Goal: Information Seeking & Learning: Check status

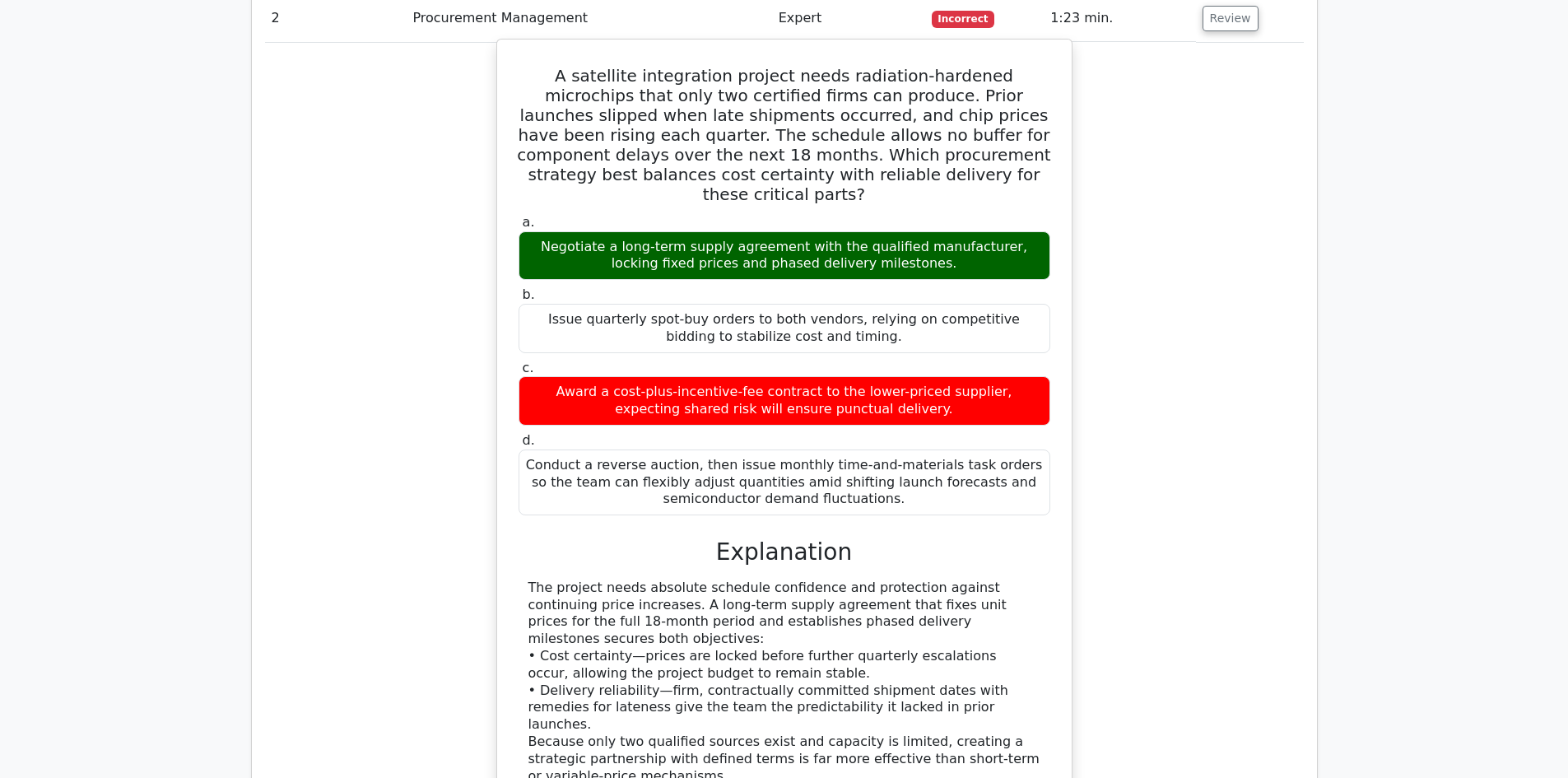
scroll to position [2798, 0]
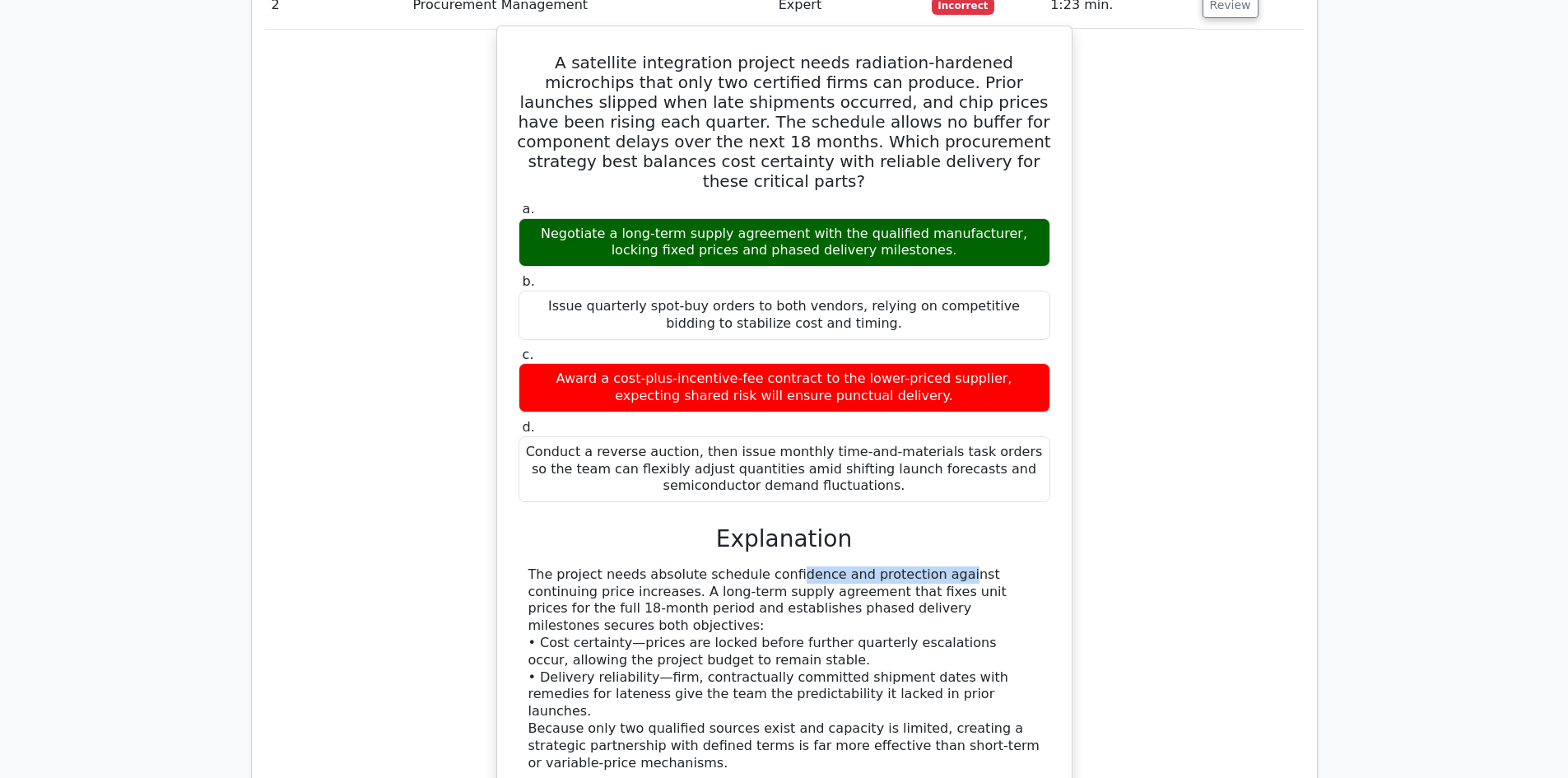
drag, startPoint x: 674, startPoint y: 482, endPoint x: 856, endPoint y: 480, distance: 182.0
click at [850, 566] on div "The project needs absolute schedule confidence and protection against continuin…" at bounding box center [784, 780] width 512 height 428
click at [864, 566] on div "The project needs absolute schedule confidence and protection against continuin…" at bounding box center [784, 780] width 512 height 428
drag, startPoint x: 622, startPoint y: 496, endPoint x: 748, endPoint y: 496, distance: 126.0
click at [743, 566] on div "The project needs absolute schedule confidence and protection against continuin…" at bounding box center [784, 780] width 512 height 428
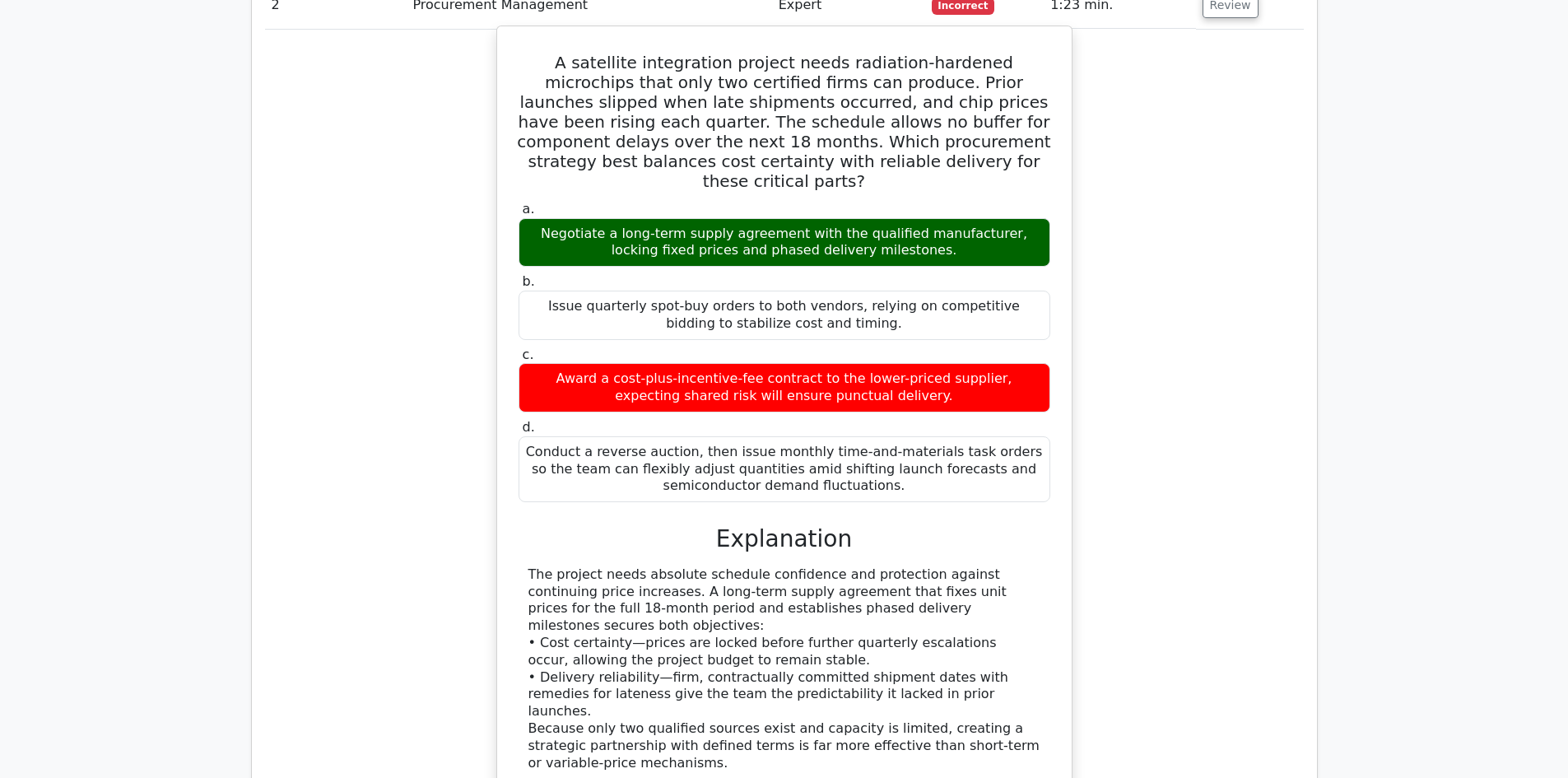
click at [817, 566] on div "The project needs absolute schedule confidence and protection against continuin…" at bounding box center [784, 780] width 512 height 428
drag, startPoint x: 934, startPoint y: 496, endPoint x: 967, endPoint y: 496, distance: 33.0
click at [967, 566] on div "The project needs absolute schedule confidence and protection against continuin…" at bounding box center [784, 780] width 512 height 428
click at [970, 566] on div "The project needs absolute schedule confidence and protection against continuin…" at bounding box center [784, 780] width 512 height 428
click at [956, 566] on div "The project needs absolute schedule confidence and protection against continuin…" at bounding box center [784, 780] width 512 height 428
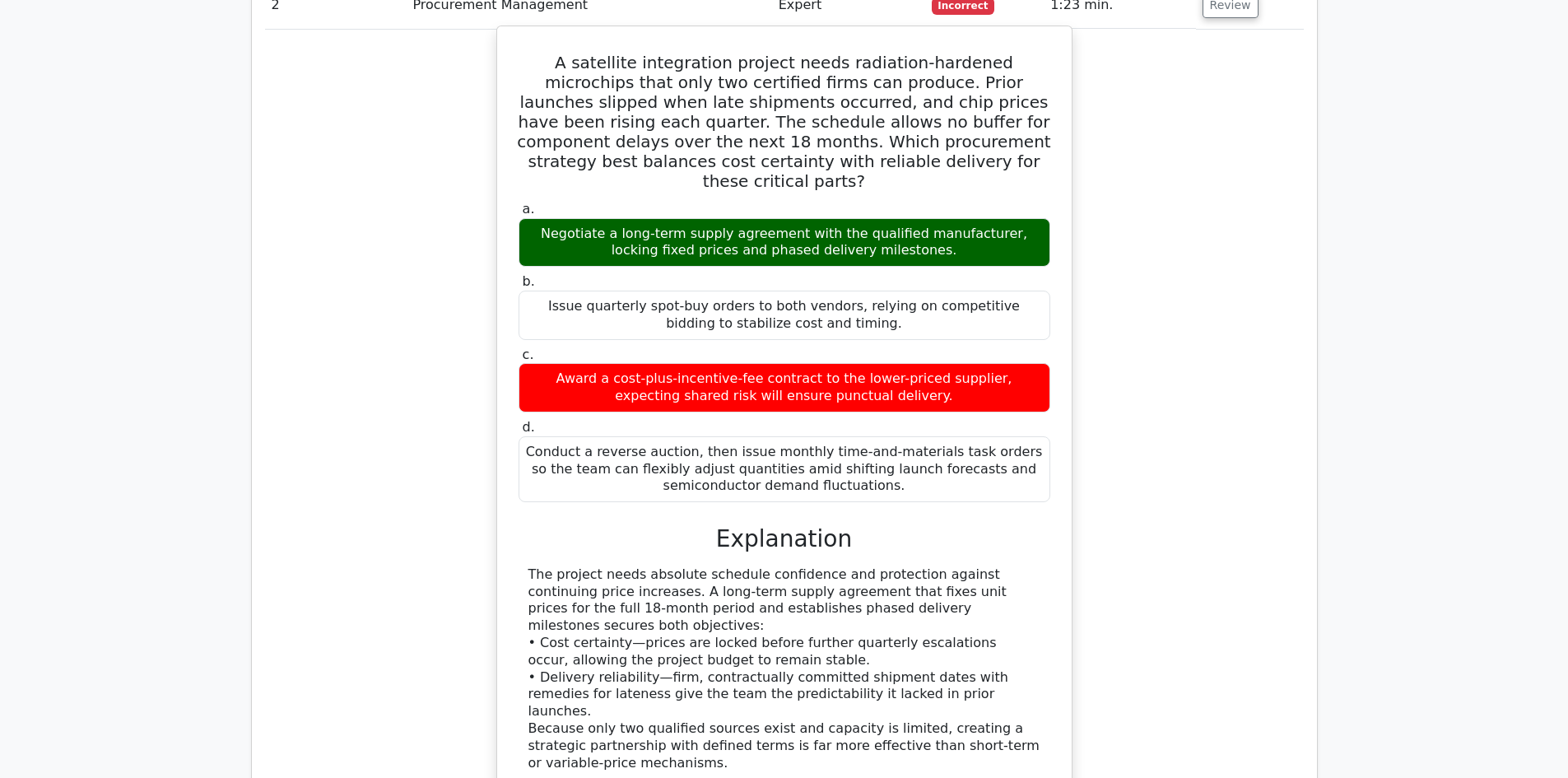
click at [779, 580] on div "The project needs absolute schedule confidence and protection against continuin…" at bounding box center [784, 780] width 512 height 428
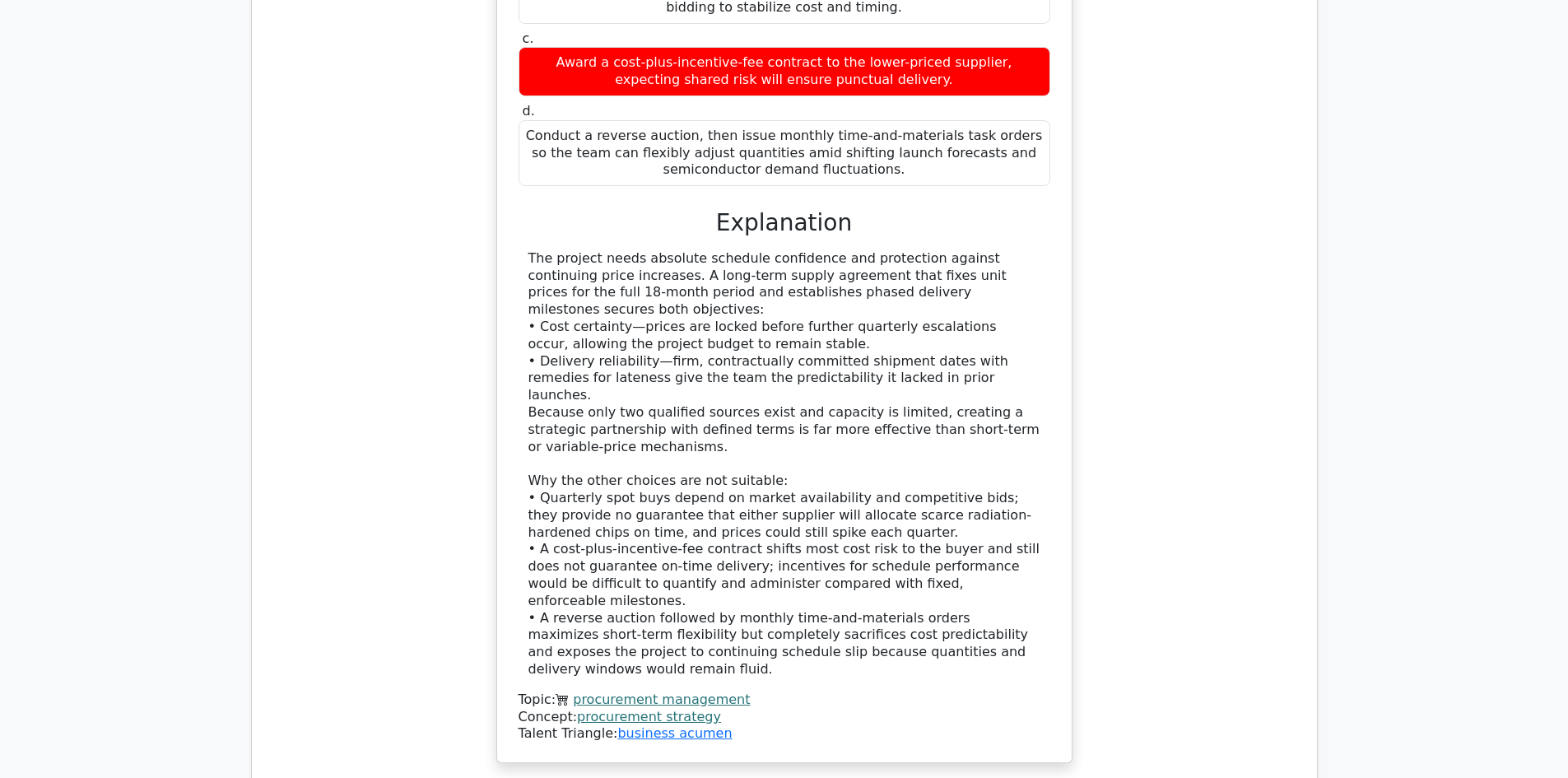
scroll to position [3127, 0]
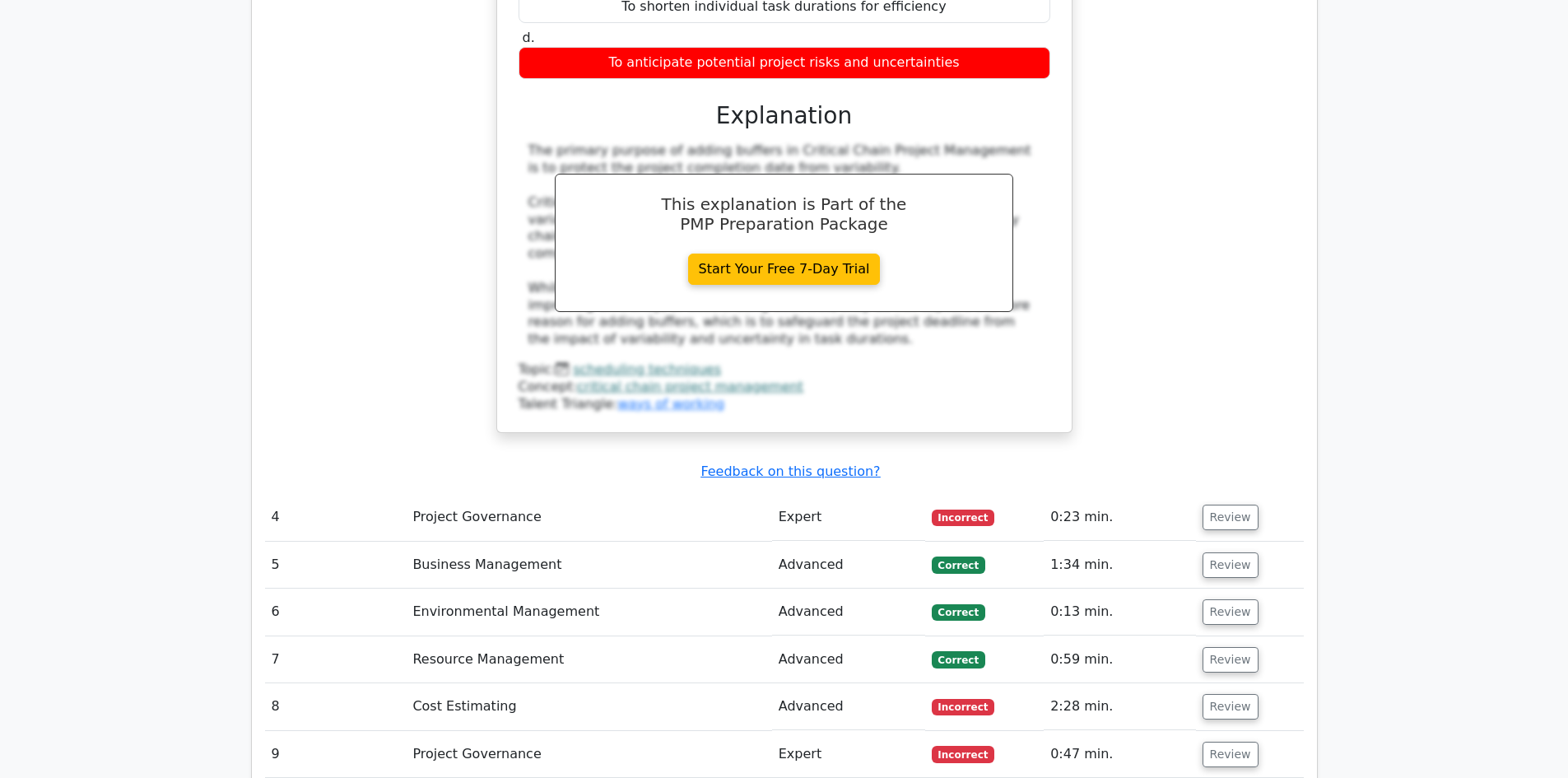
scroll to position [4197, 0]
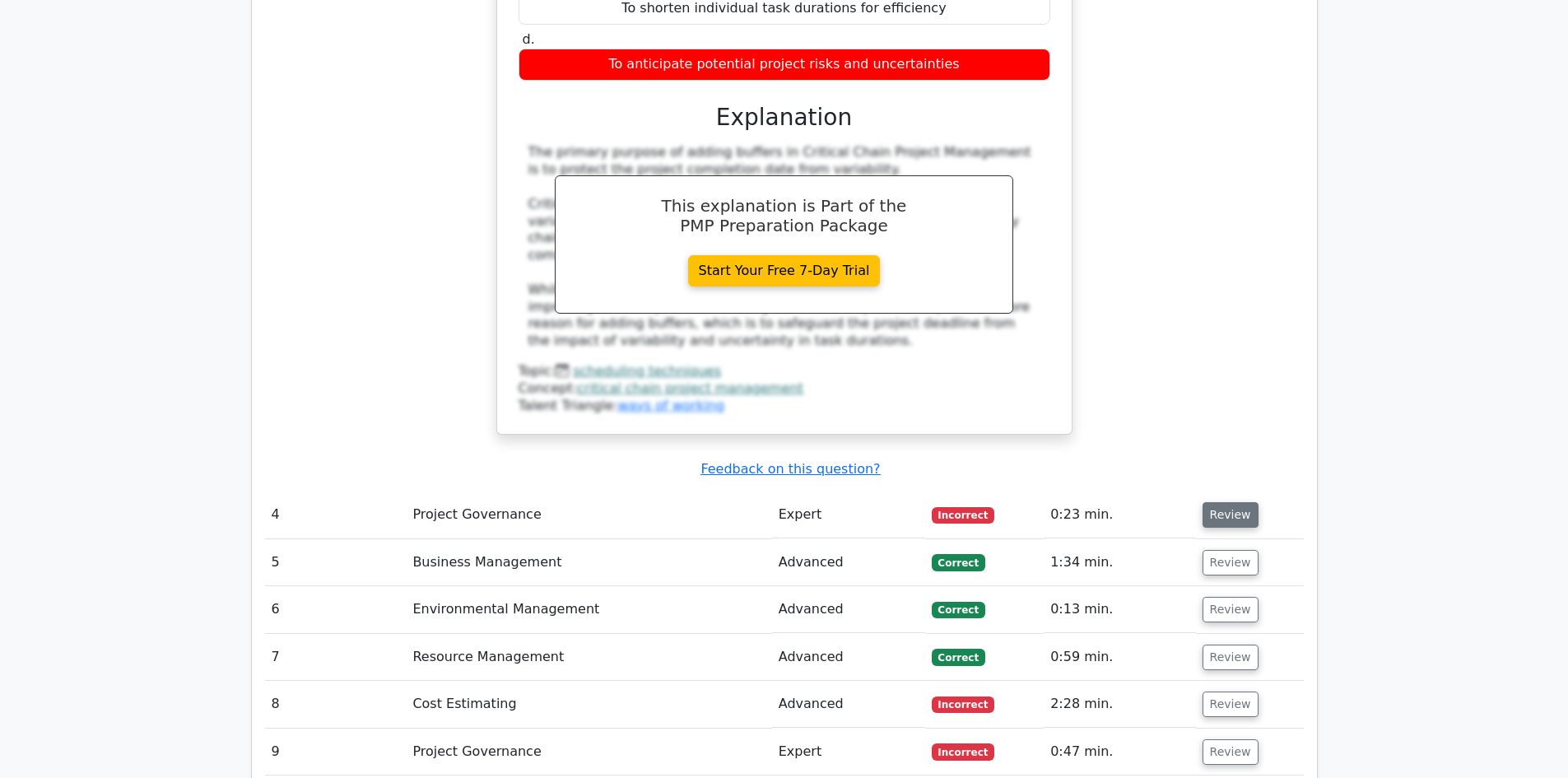
click at [1242, 502] on button "Review" at bounding box center [1231, 515] width 56 height 25
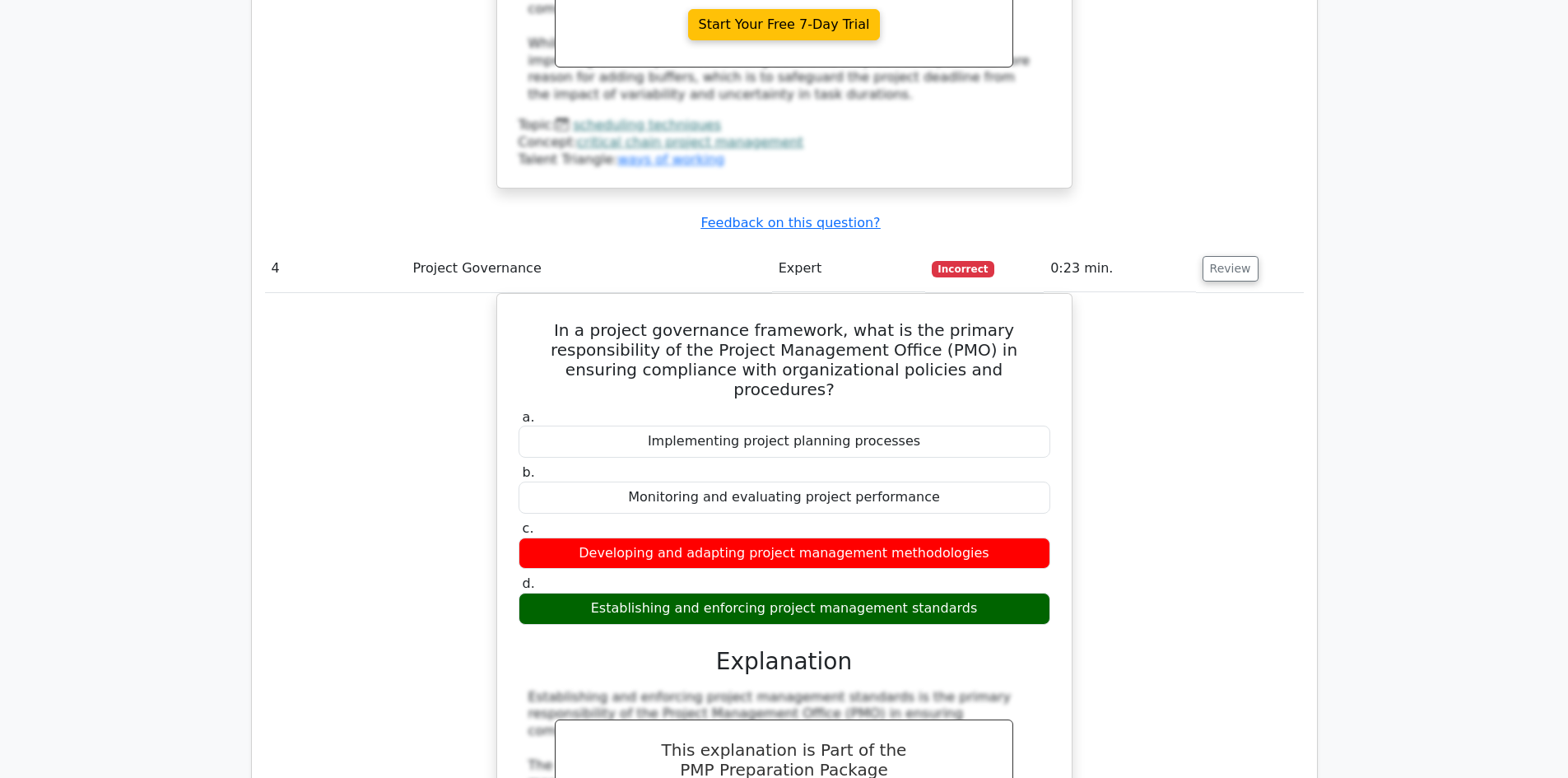
scroll to position [4444, 0]
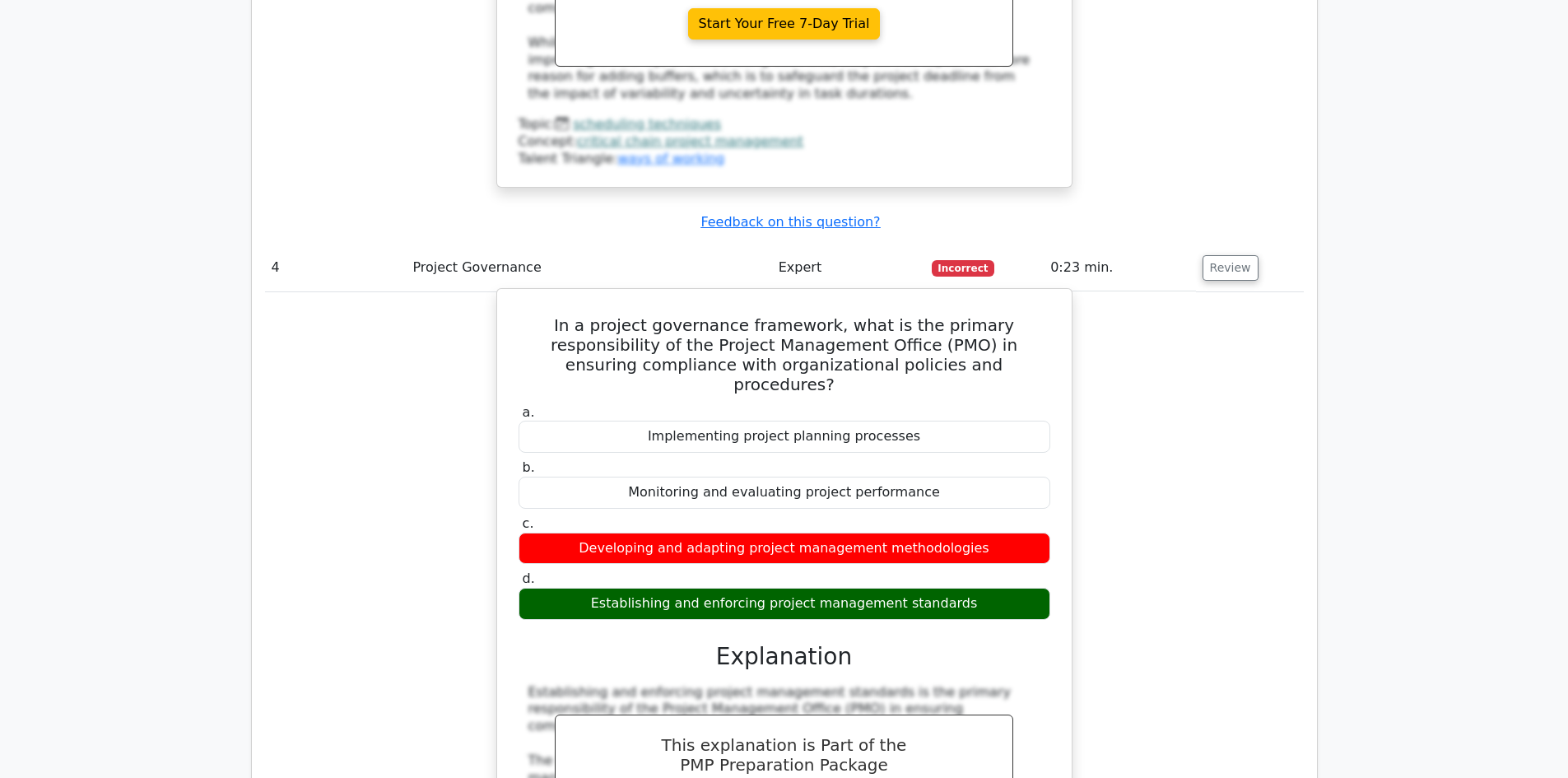
drag, startPoint x: 527, startPoint y: 137, endPoint x: 960, endPoint y: 389, distance: 501.0
click at [960, 389] on div "In a project governance framework, what is the primary responsibility of the Pr…" at bounding box center [784, 640] width 562 height 689
copy div "In a project governance framework, what is the primary responsibility of the Pr…"
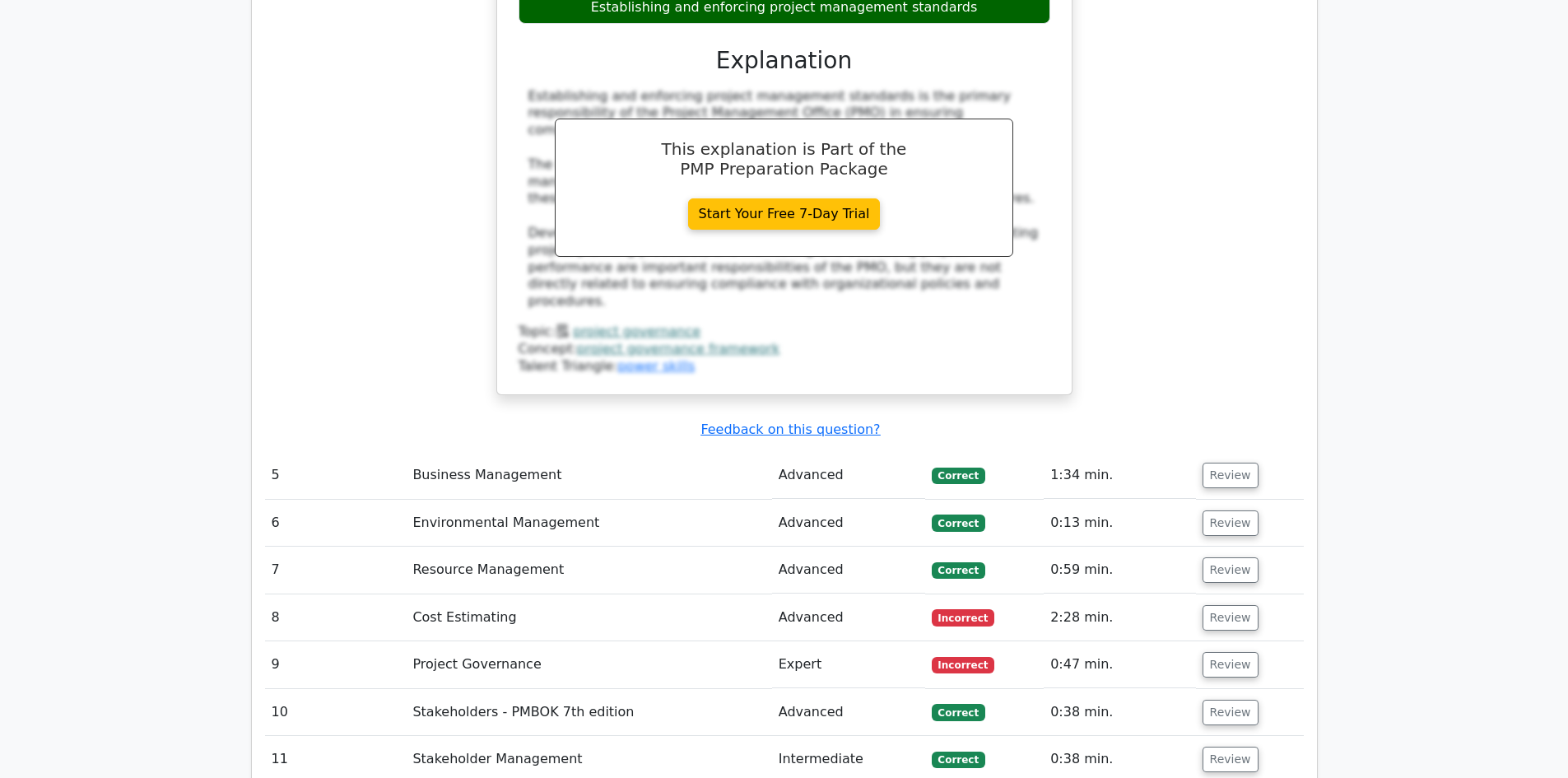
scroll to position [5103, 0]
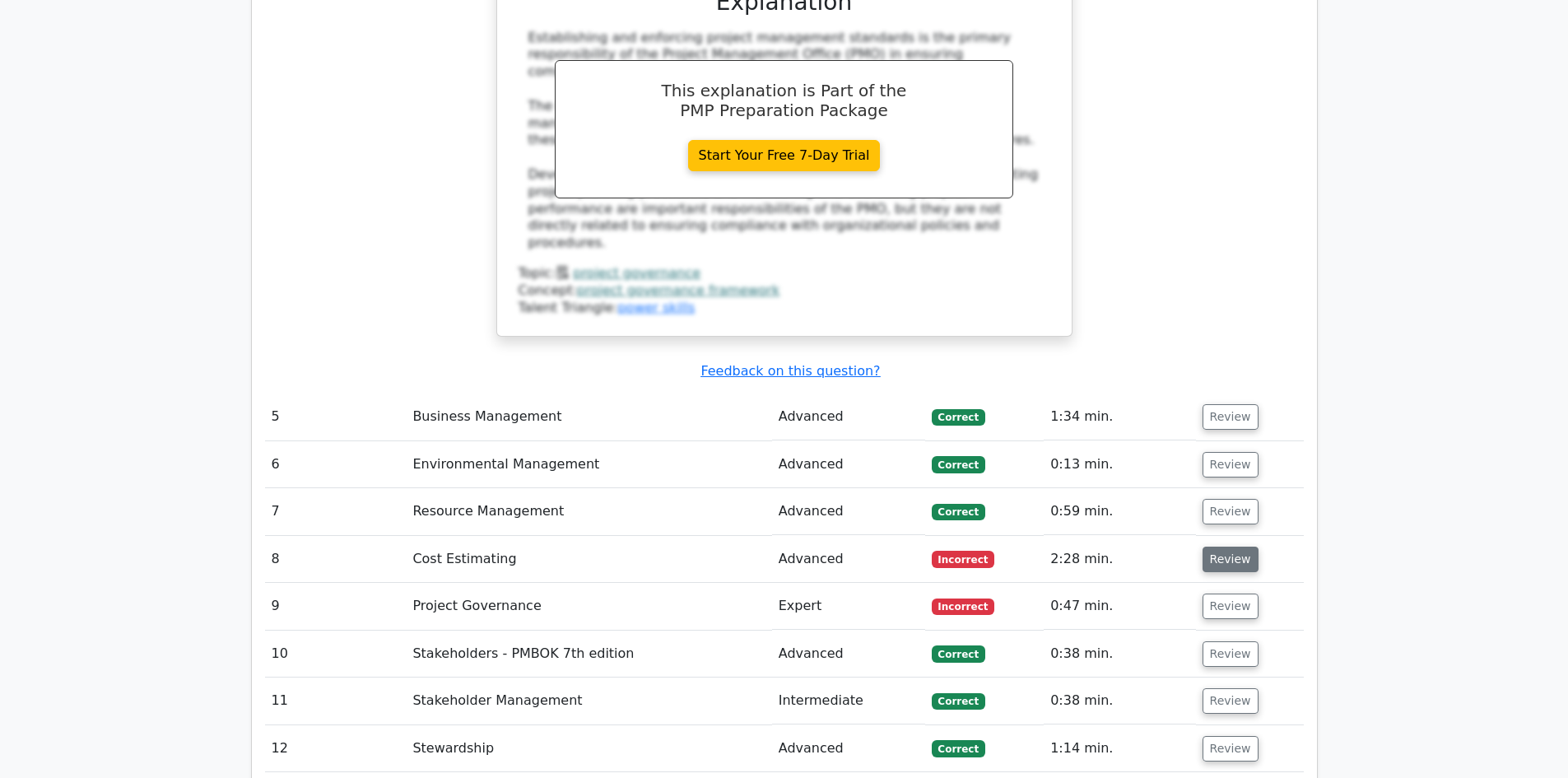
click at [1236, 546] on button "Review" at bounding box center [1231, 559] width 56 height 25
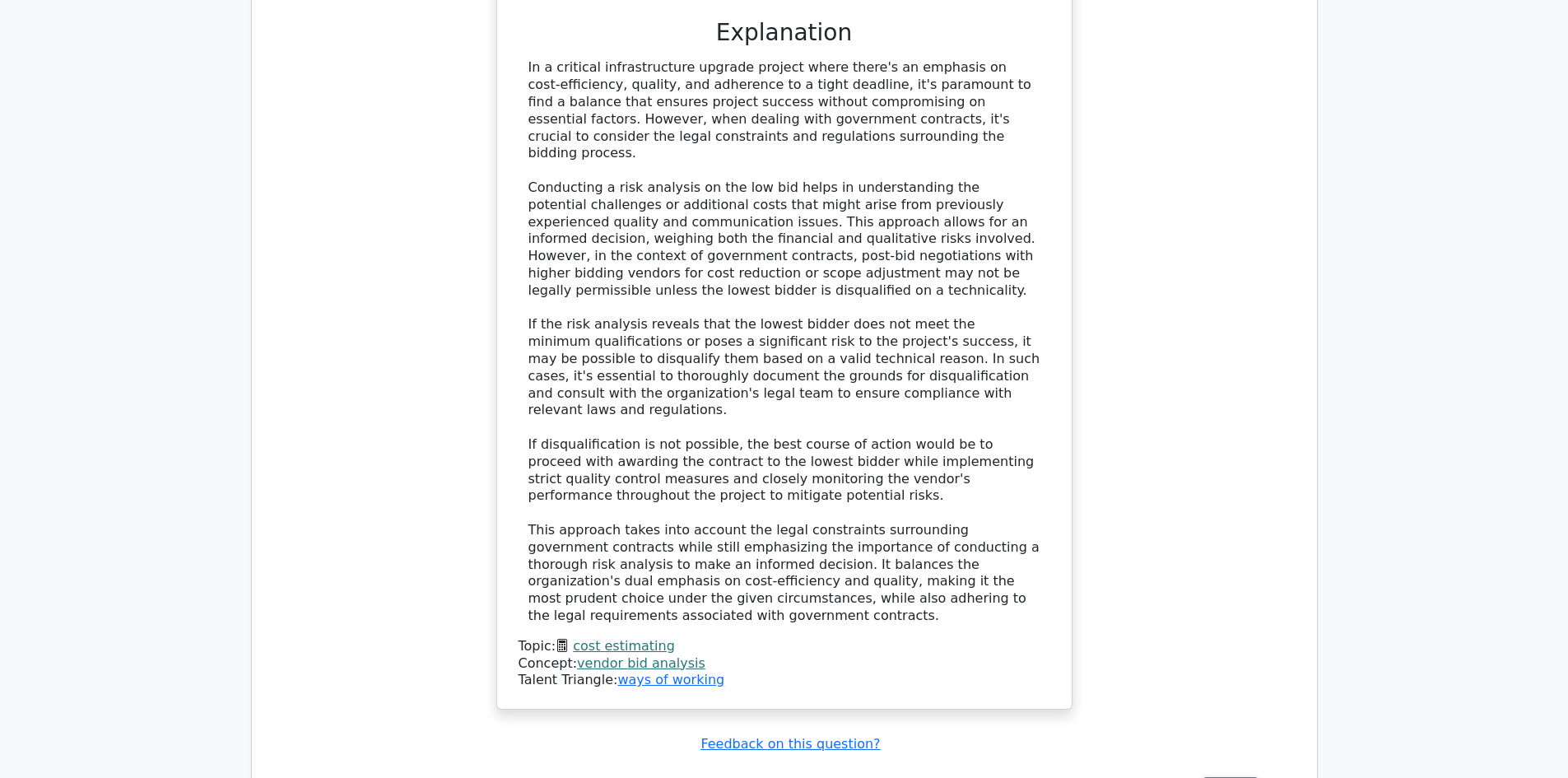
scroll to position [6338, 0]
click at [1218, 776] on button "Review" at bounding box center [1231, 789] width 56 height 25
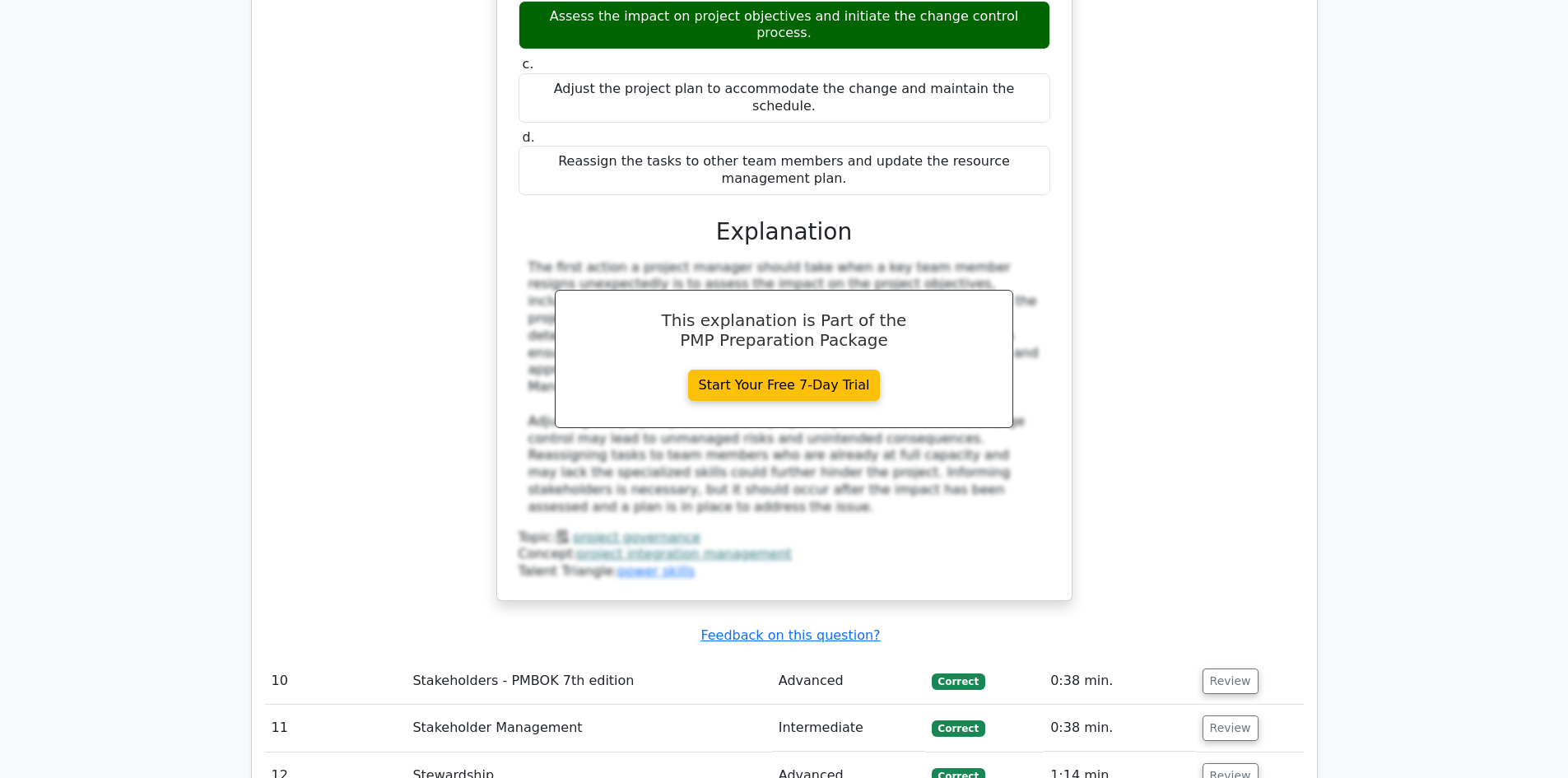
scroll to position [7490, 0]
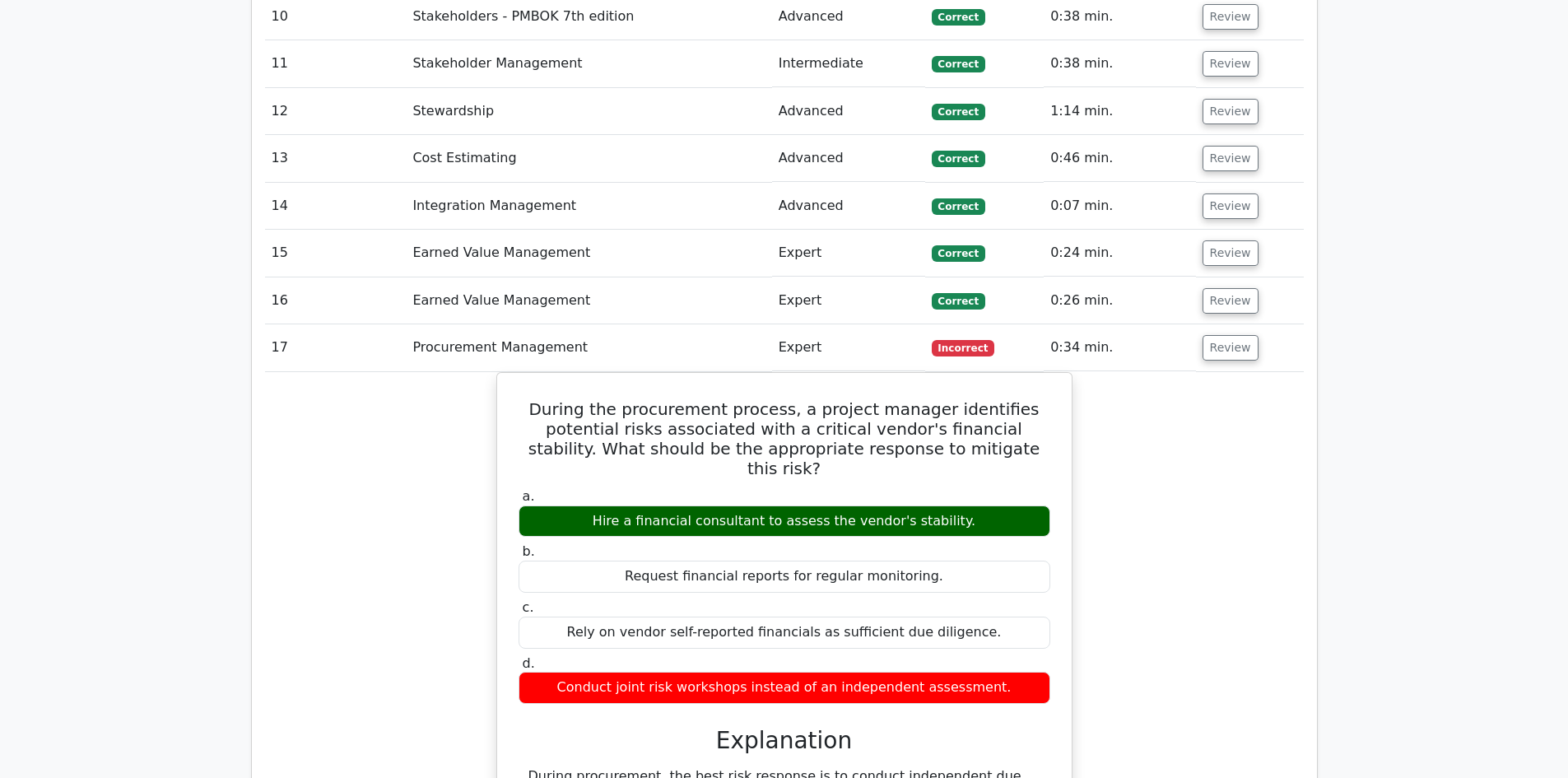
scroll to position [8149, 0]
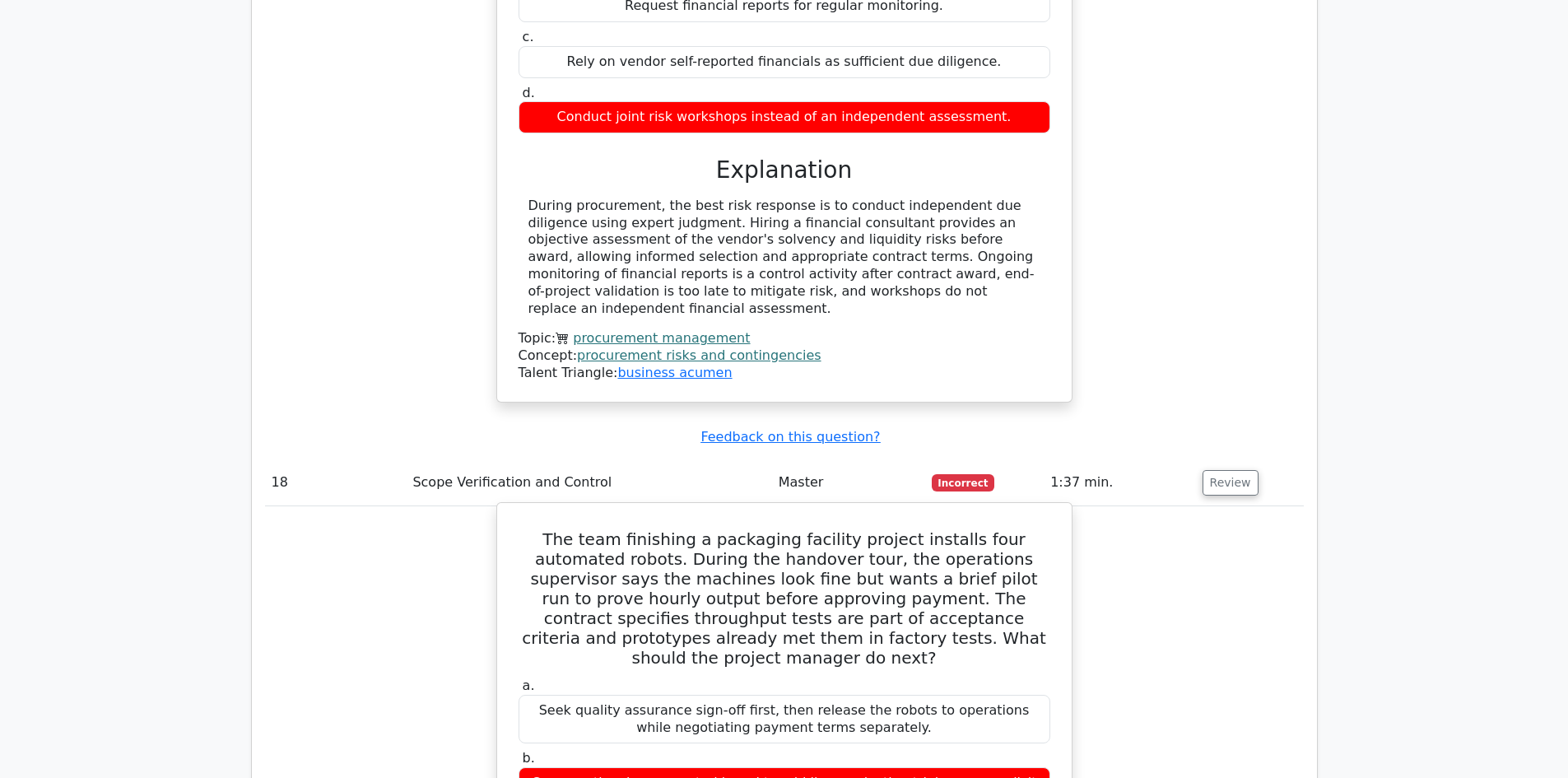
scroll to position [8643, 0]
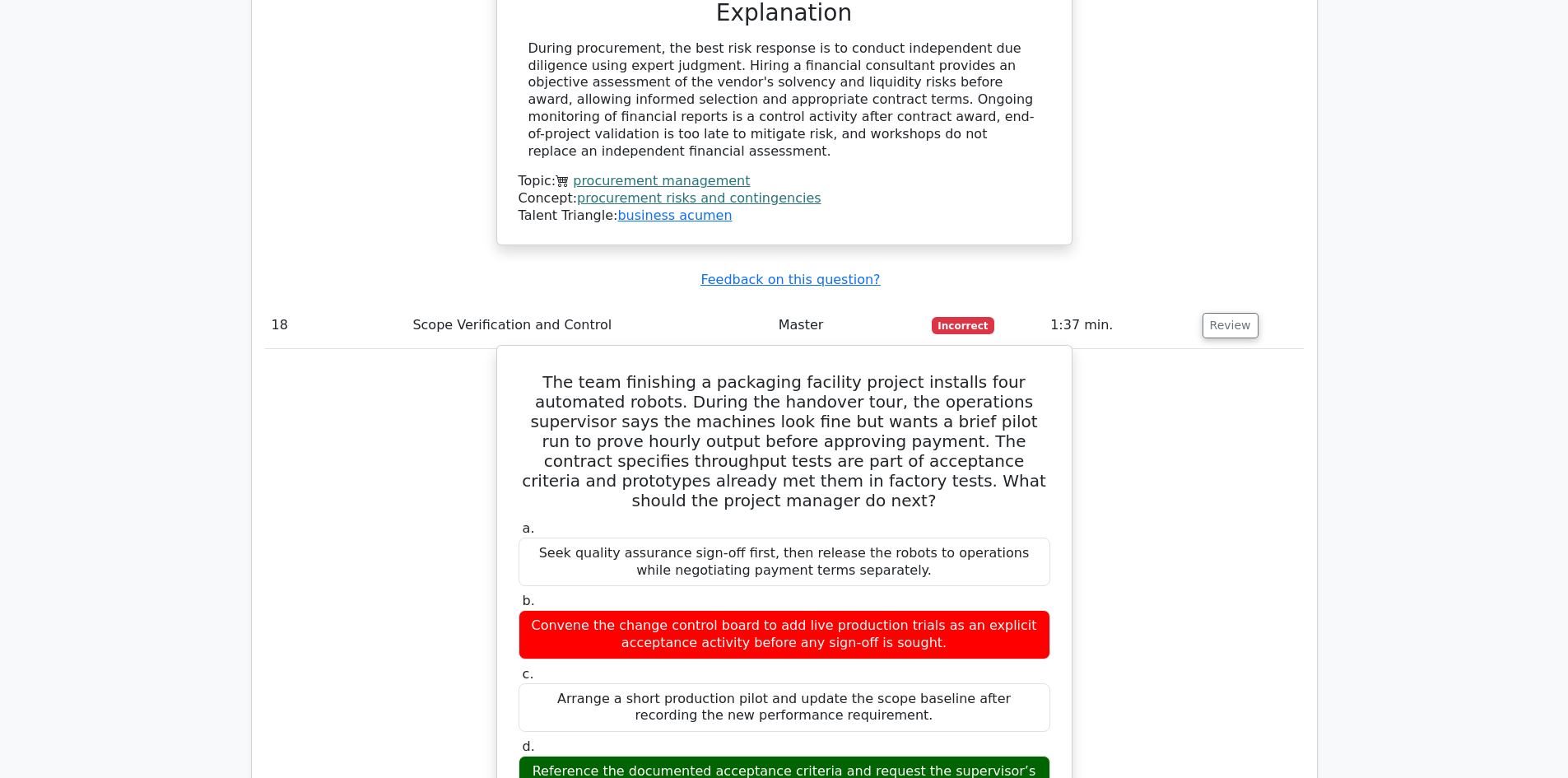
scroll to position [8478, 0]
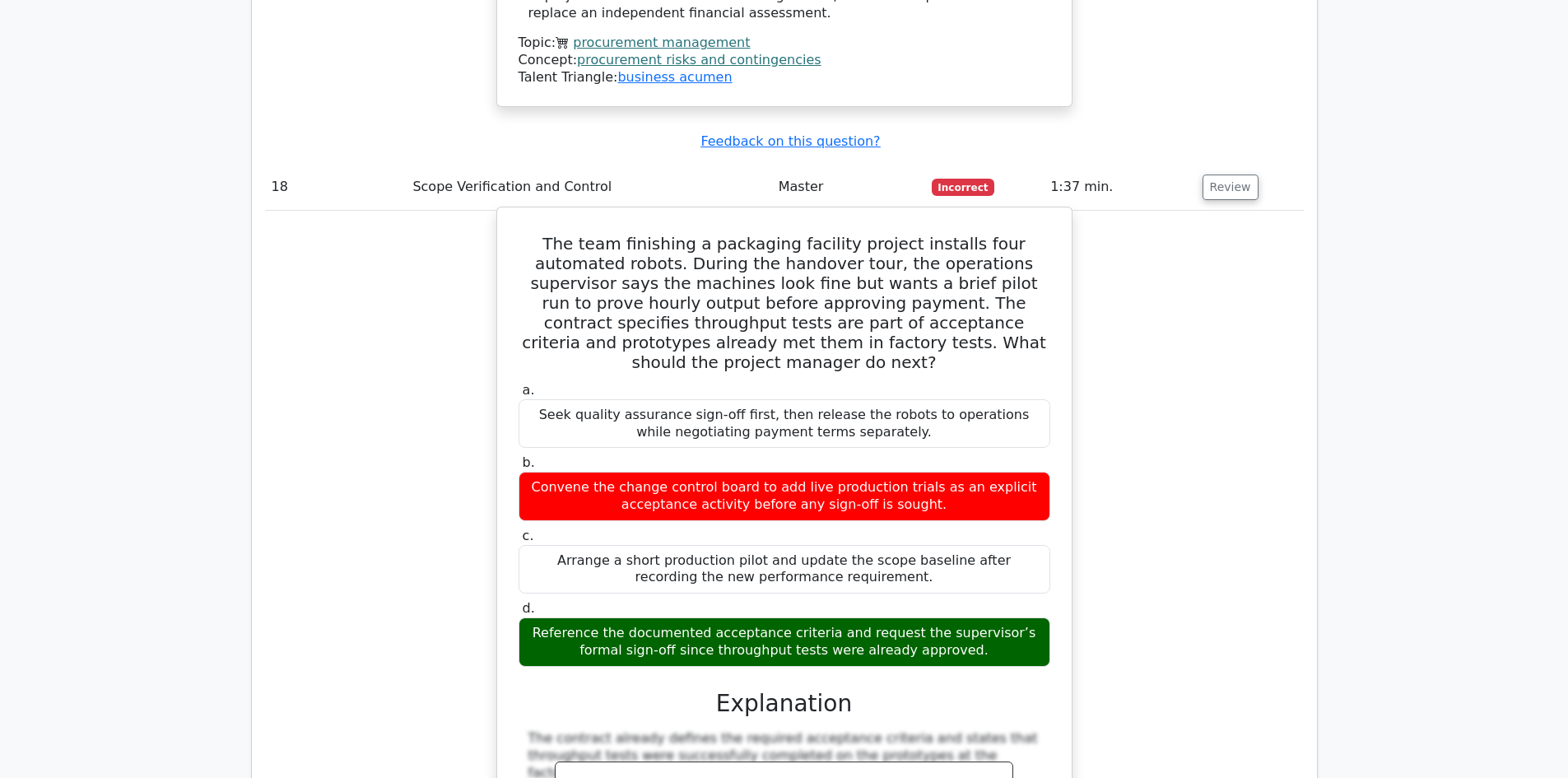
scroll to position [8972, 0]
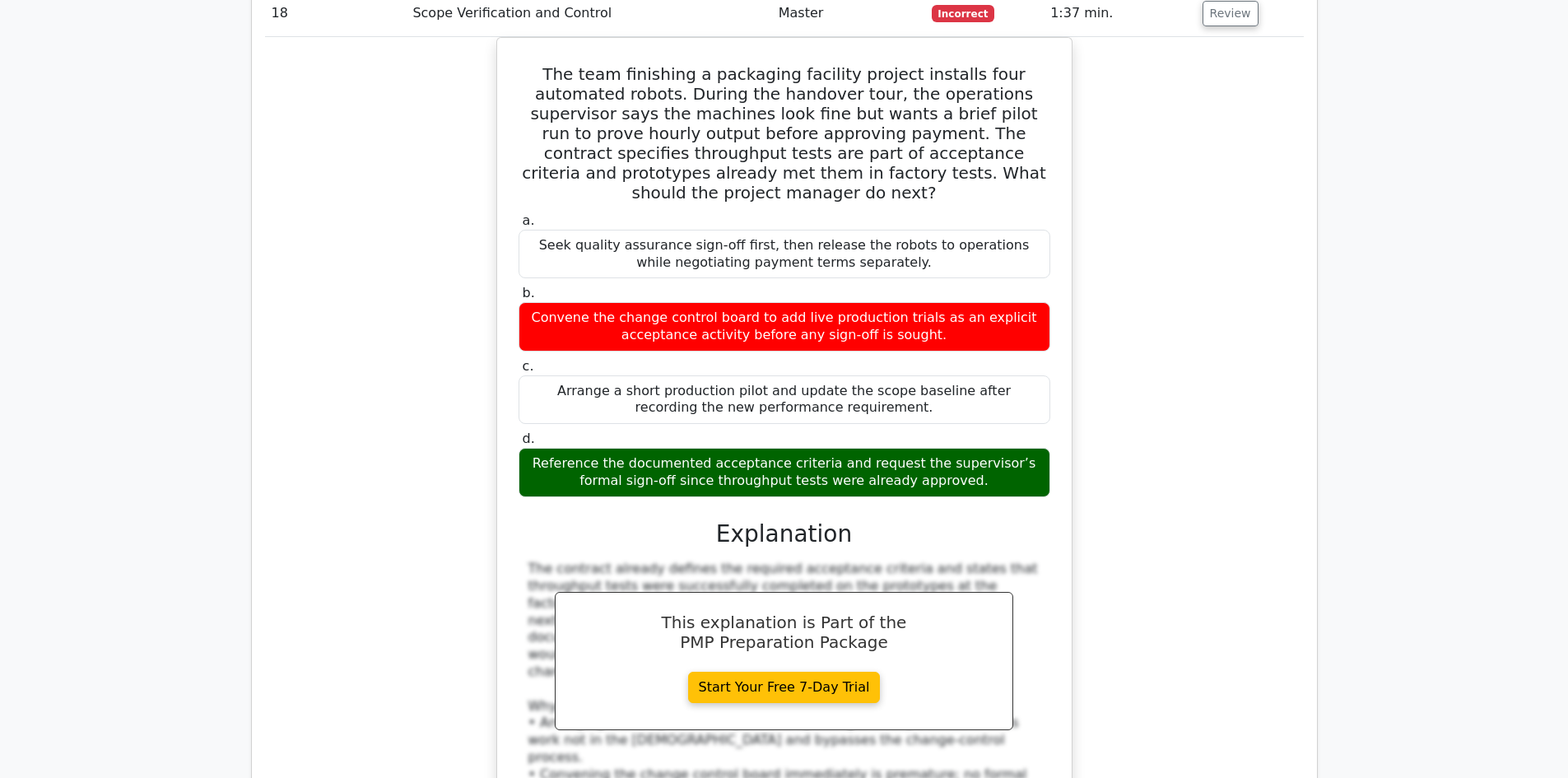
scroll to position [9383, 0]
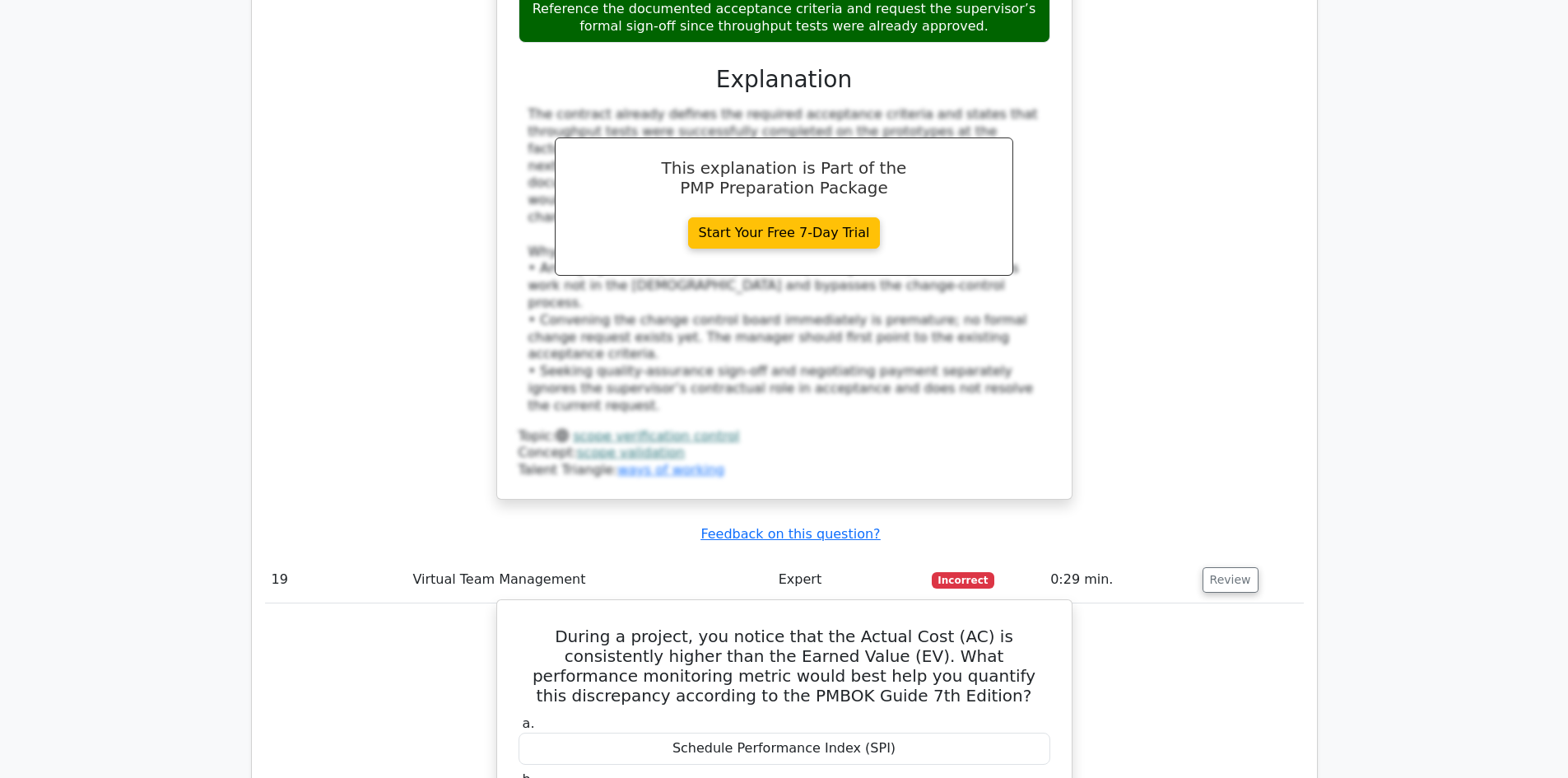
scroll to position [9548, 0]
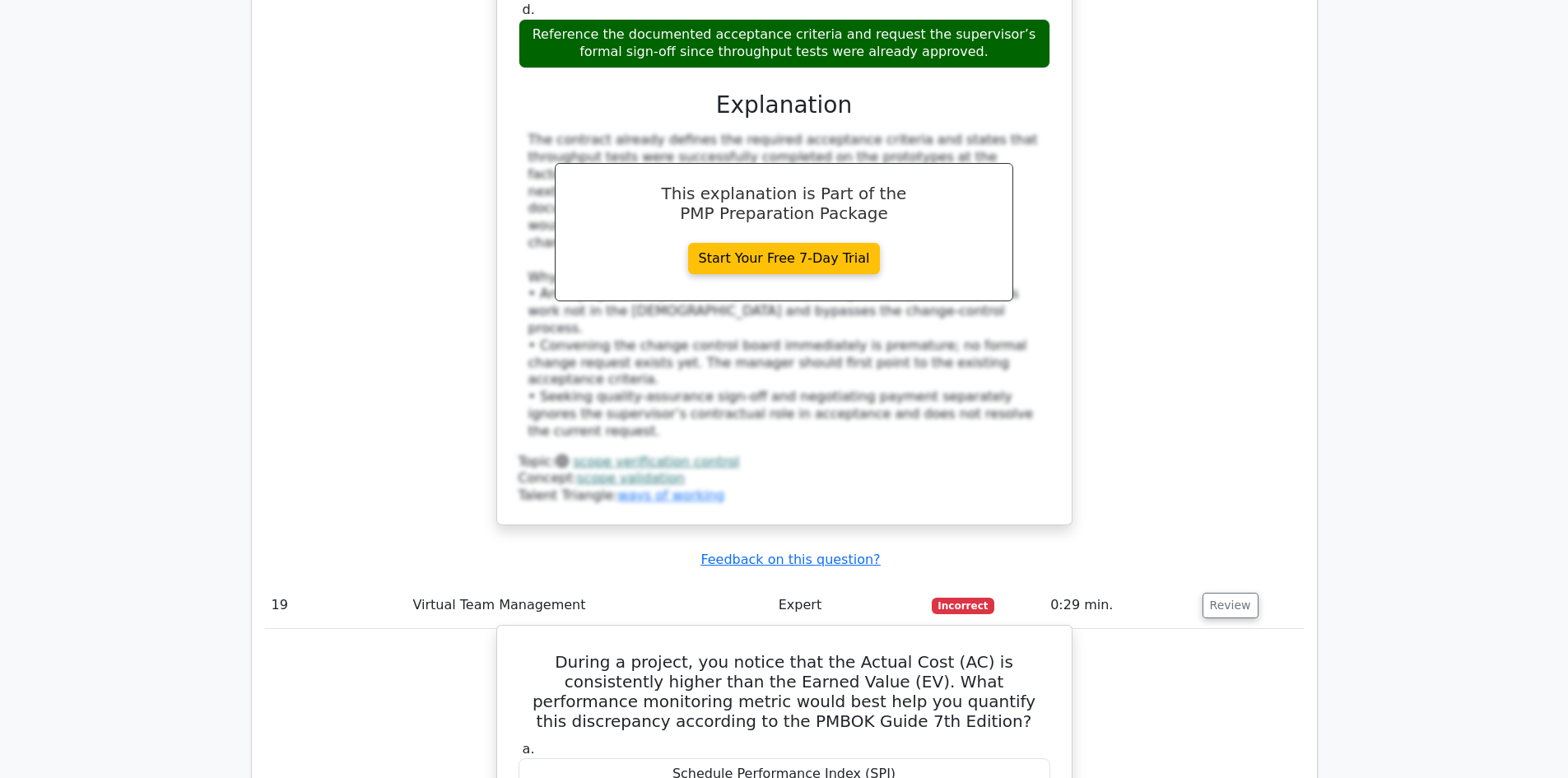
drag, startPoint x: 534, startPoint y: 103, endPoint x: 875, endPoint y: 382, distance: 440.6
